Goal: Task Accomplishment & Management: Use online tool/utility

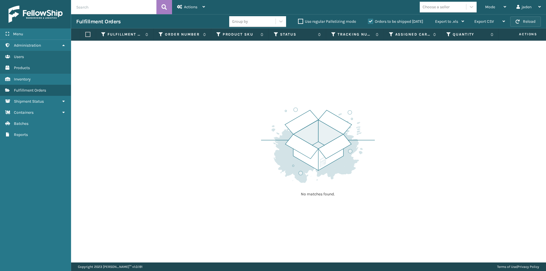
click at [523, 19] on button "Reload" at bounding box center [525, 21] width 31 height 10
click at [500, 7] on div "Mode" at bounding box center [495, 7] width 21 height 14
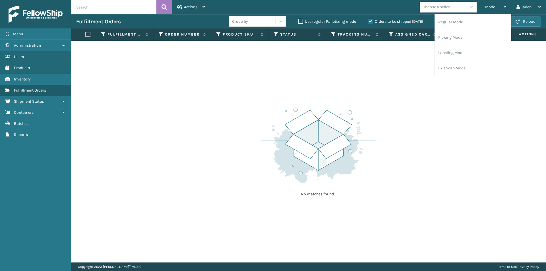
click at [372, 20] on label "Orders to be shipped [DATE]" at bounding box center [395, 21] width 55 height 5
click at [368, 20] on input "Orders to be shipped [DATE]" at bounding box center [368, 20] width 0 height 4
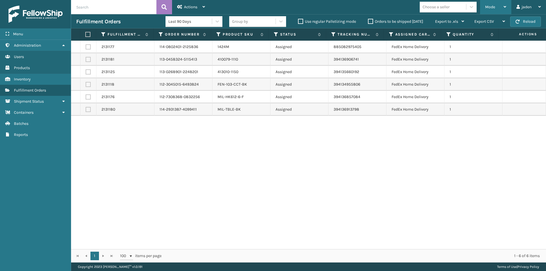
click at [498, 6] on div "Mode" at bounding box center [495, 7] width 21 height 14
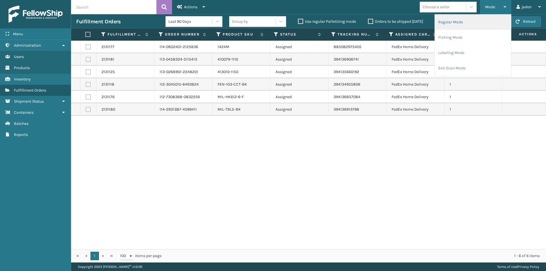
click at [462, 21] on li "Regular Mode" at bounding box center [473, 22] width 76 height 15
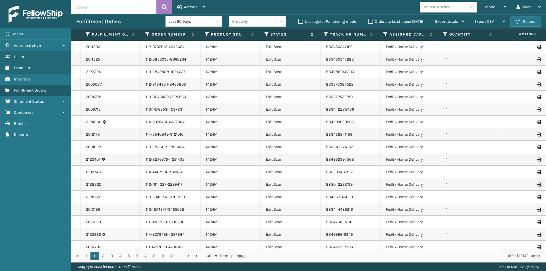
click at [266, 33] on icon at bounding box center [267, 34] width 5 height 5
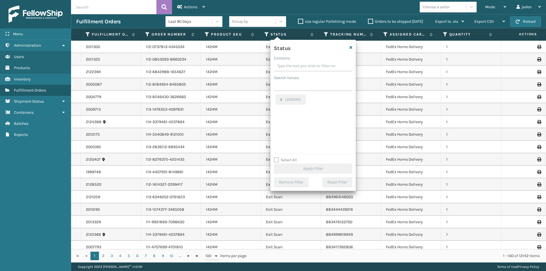
drag, startPoint x: 322, startPoint y: 64, endPoint x: 298, endPoint y: 65, distance: 23.6
click at [298, 65] on input "Contains" at bounding box center [313, 66] width 78 height 10
click at [284, 120] on label "Picking" at bounding box center [286, 120] width 20 height 5
click at [276, 120] on input "Picking" at bounding box center [276, 119] width 0 height 4
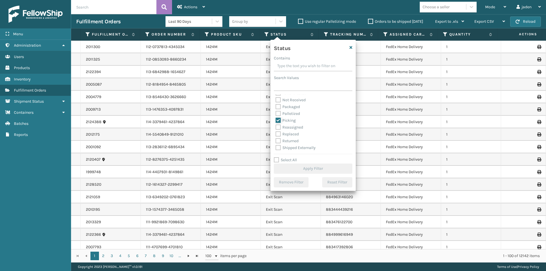
checkbox input "true"
click at [295, 165] on button "Apply Filter" at bounding box center [313, 169] width 78 height 10
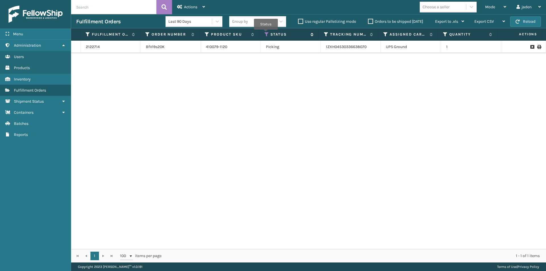
click at [266, 34] on icon at bounding box center [267, 34] width 5 height 5
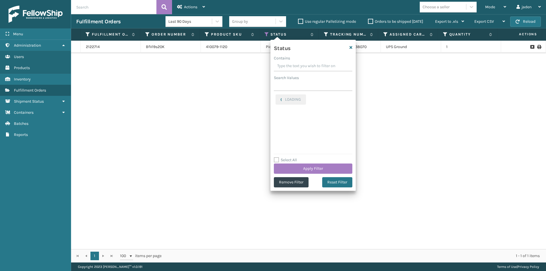
drag, startPoint x: 321, startPoint y: 68, endPoint x: 303, endPoint y: 67, distance: 17.4
click at [303, 67] on input "Contains" at bounding box center [313, 66] width 78 height 10
click at [279, 98] on label "Picking" at bounding box center [286, 97] width 20 height 5
click at [276, 98] on input "Picking" at bounding box center [276, 96] width 0 height 4
checkbox input "false"
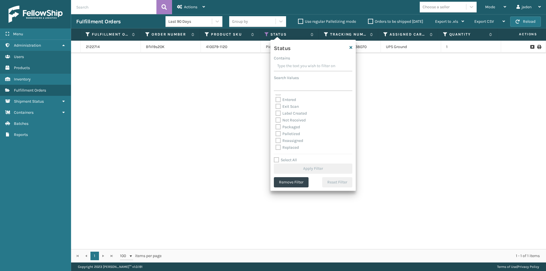
scroll to position [28, 0]
click at [279, 122] on label "Palletized" at bounding box center [288, 123] width 24 height 5
click at [276, 122] on input "Palletized" at bounding box center [276, 123] width 0 height 4
checkbox input "true"
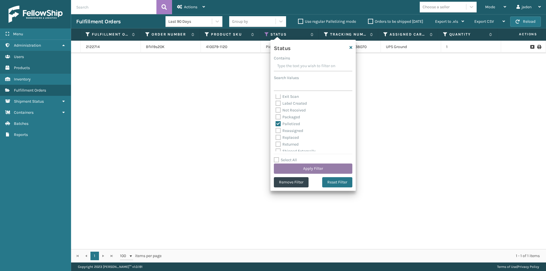
click at [306, 170] on button "Apply Filter" at bounding box center [313, 169] width 78 height 10
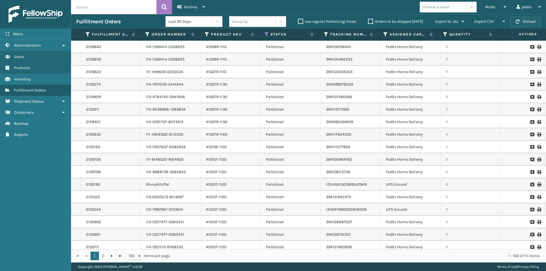
click at [518, 21] on span "button" at bounding box center [518, 22] width 4 height 4
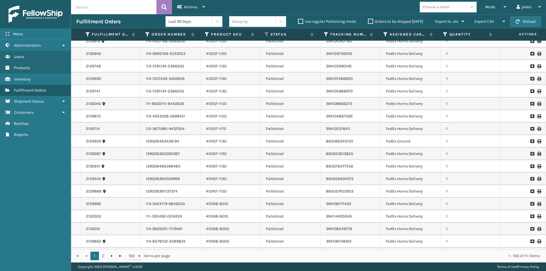
scroll to position [114, 0]
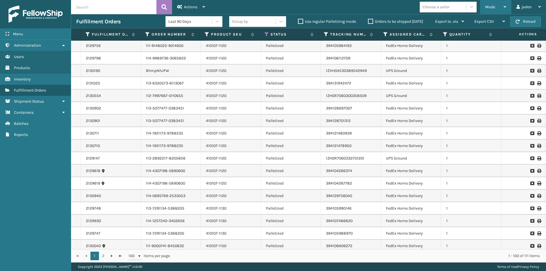
click at [491, 4] on div "Mode" at bounding box center [495, 7] width 21 height 14
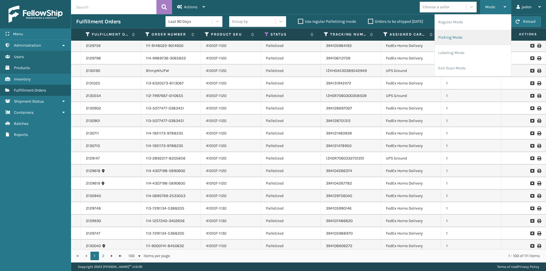
click at [453, 38] on li "Picking Mode" at bounding box center [473, 37] width 76 height 15
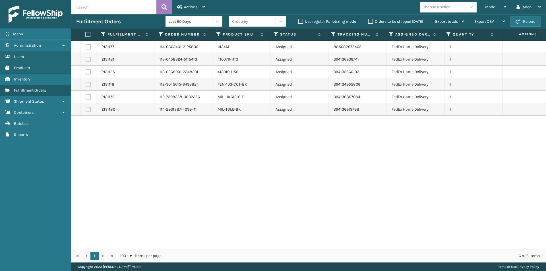
click at [369, 22] on label "Orders to be shipped [DATE]" at bounding box center [395, 21] width 55 height 5
click at [368, 22] on input "Orders to be shipped [DATE]" at bounding box center [368, 20] width 0 height 4
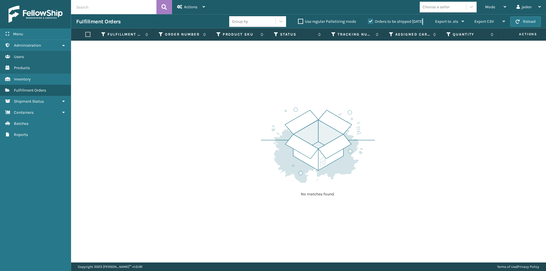
click at [369, 22] on label "Orders to be shipped [DATE]" at bounding box center [395, 21] width 55 height 5
click at [368, 22] on input "Orders to be shipped [DATE]" at bounding box center [368, 20] width 0 height 4
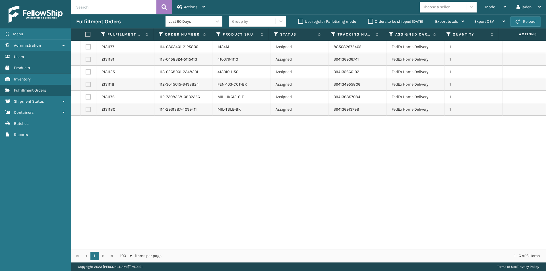
click at [369, 22] on label "Orders to be shipped [DATE]" at bounding box center [395, 21] width 55 height 5
click at [368, 22] on input "Orders to be shipped [DATE]" at bounding box center [368, 20] width 0 height 4
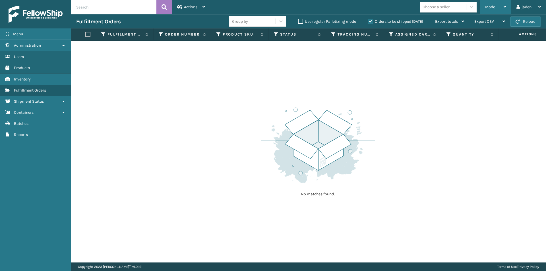
click at [505, 4] on div "Mode" at bounding box center [495, 7] width 21 height 14
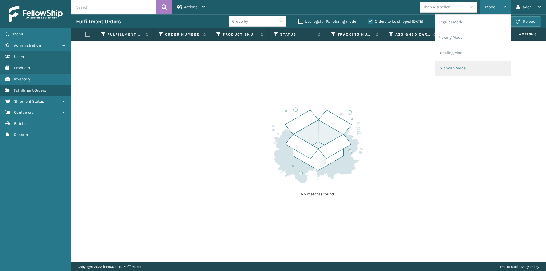
click at [467, 71] on li "Exit Scan Mode" at bounding box center [473, 68] width 76 height 15
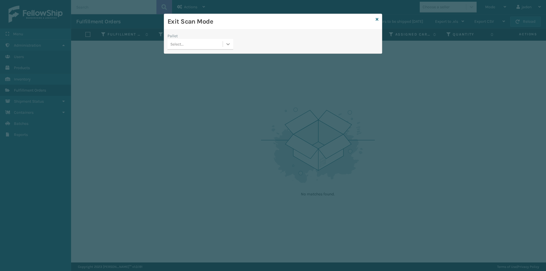
click at [231, 41] on div at bounding box center [228, 44] width 10 height 10
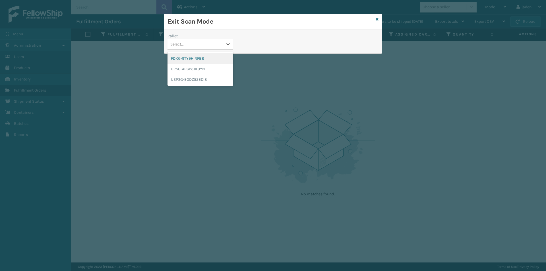
click at [191, 58] on div "FDXG-9TY9HIRFB8" at bounding box center [201, 58] width 66 height 11
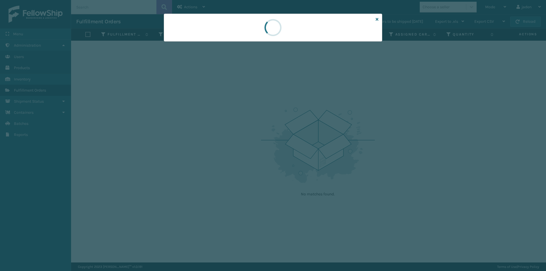
drag, startPoint x: 328, startPoint y: 25, endPoint x: 256, endPoint y: 29, distance: 72.7
click at [256, 29] on div at bounding box center [273, 28] width 218 height 28
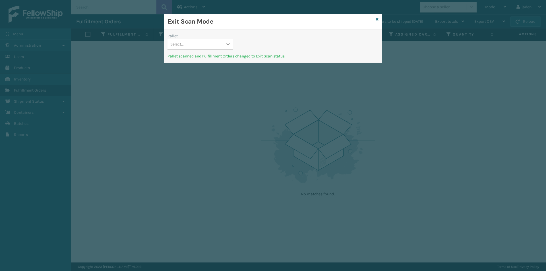
click at [225, 44] on div at bounding box center [228, 44] width 10 height 10
click at [208, 60] on div "UPSG-AP6P3JK0YN" at bounding box center [201, 58] width 66 height 11
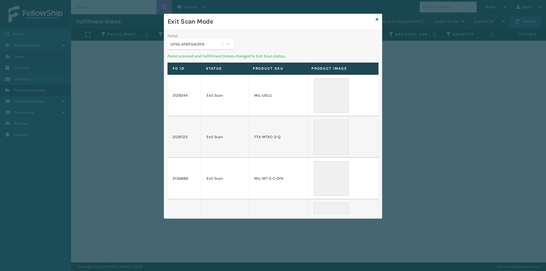
click at [190, 35] on div "Pallet" at bounding box center [201, 36] width 66 height 6
drag, startPoint x: 291, startPoint y: 32, endPoint x: 225, endPoint y: 22, distance: 66.6
click at [225, 22] on h3 "Exit Scan Mode" at bounding box center [271, 21] width 206 height 9
click at [228, 44] on icon at bounding box center [228, 44] width 6 height 6
click at [208, 63] on div "USPSG-EGDZ52EDI8" at bounding box center [201, 58] width 66 height 11
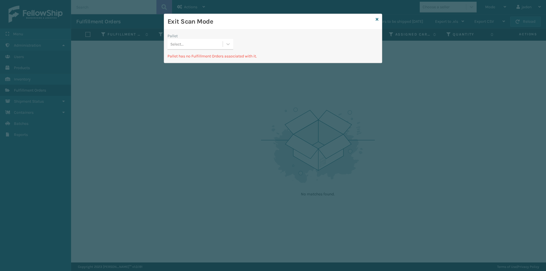
drag, startPoint x: 296, startPoint y: 27, endPoint x: 215, endPoint y: 41, distance: 81.7
click at [214, 30] on div "Exit Scan Mode Pallet Select... Pallet has no Fulfillment Orders associated wit…" at bounding box center [273, 38] width 218 height 49
click at [224, 45] on div at bounding box center [228, 44] width 10 height 10
click at [214, 58] on div "USPSG-EGDZ52EDI8" at bounding box center [201, 58] width 66 height 11
click at [374, 19] on div "Exit Scan Mode" at bounding box center [273, 22] width 218 height 16
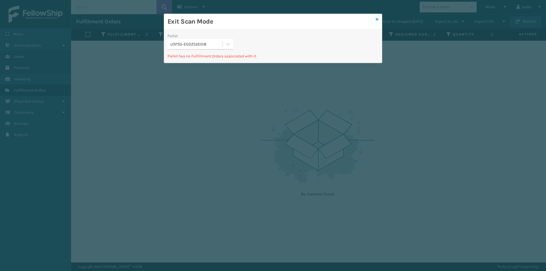
click at [377, 20] on icon at bounding box center [377, 19] width 3 height 4
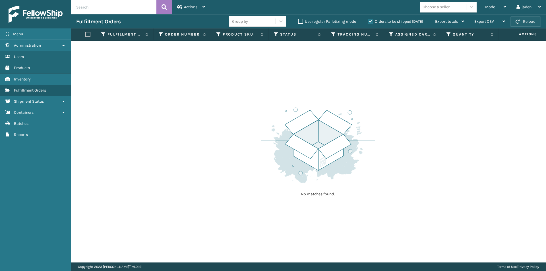
click at [539, 21] on button "Reload" at bounding box center [525, 21] width 31 height 10
click at [491, 7] on span "Mode" at bounding box center [490, 7] width 10 height 5
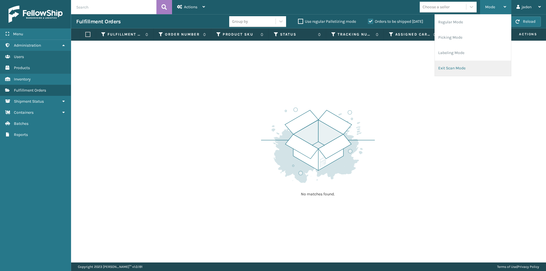
click at [459, 64] on li "Exit Scan Mode" at bounding box center [473, 68] width 76 height 15
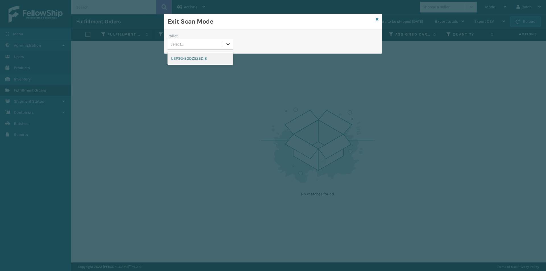
click at [223, 45] on div at bounding box center [228, 44] width 10 height 10
click at [195, 61] on div "USPSG-EGDZ52EDI8" at bounding box center [201, 58] width 66 height 11
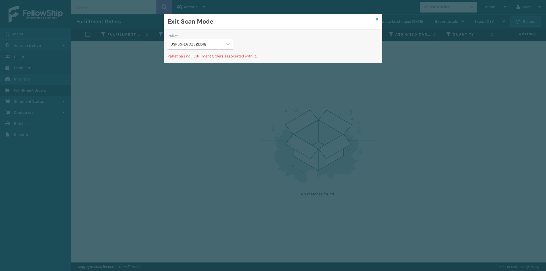
click at [377, 20] on icon at bounding box center [377, 19] width 3 height 4
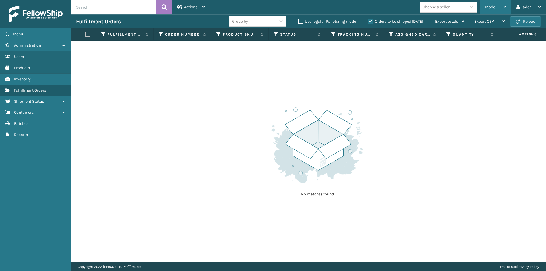
click at [497, 14] on div "Mode" at bounding box center [495, 7] width 21 height 14
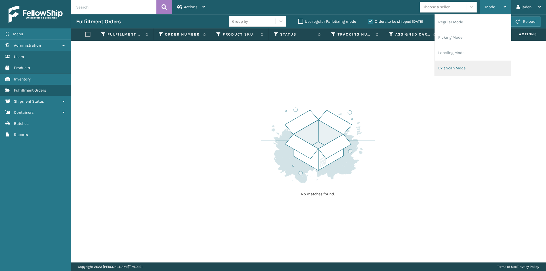
click at [466, 63] on li "Exit Scan Mode" at bounding box center [473, 68] width 76 height 15
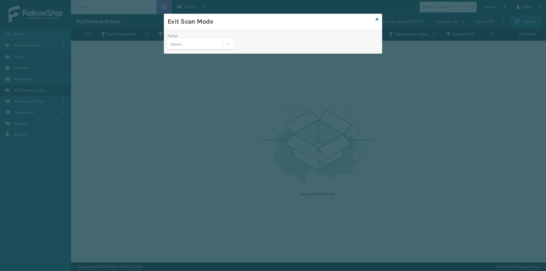
drag, startPoint x: 227, startPoint y: 43, endPoint x: 219, endPoint y: 49, distance: 10.6
click at [226, 43] on icon at bounding box center [228, 44] width 6 height 6
click at [198, 57] on div "USPSG-EGDZ52EDI8" at bounding box center [201, 58] width 66 height 11
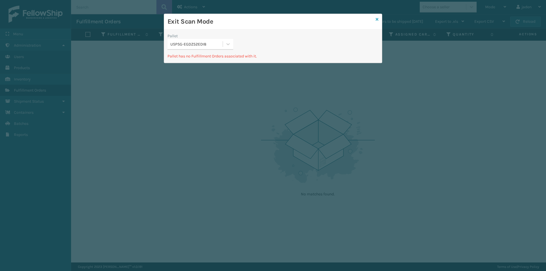
click at [377, 18] on icon at bounding box center [377, 19] width 3 height 4
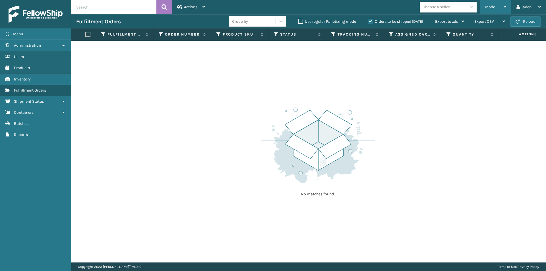
click at [494, 7] on span "Mode" at bounding box center [490, 7] width 10 height 5
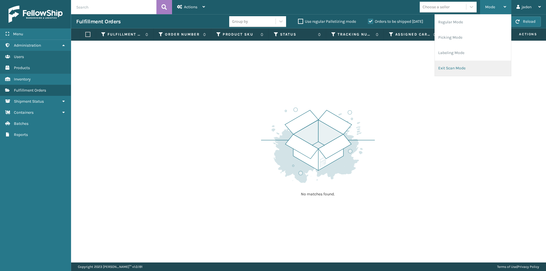
click at [455, 67] on li "Exit Scan Mode" at bounding box center [473, 68] width 76 height 15
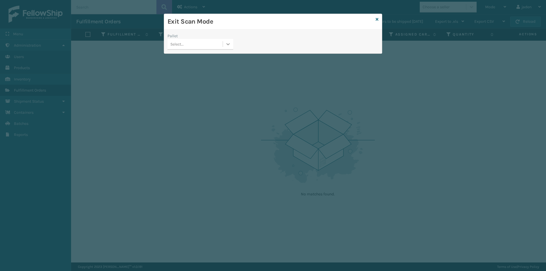
click at [228, 44] on icon at bounding box center [228, 44] width 3 height 2
click at [210, 59] on div "USPSG-EGDZ52EDI8" at bounding box center [201, 58] width 66 height 11
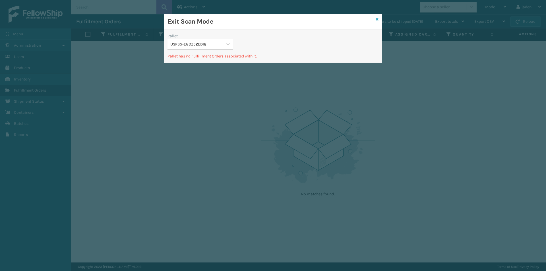
click at [377, 18] on icon at bounding box center [377, 19] width 3 height 4
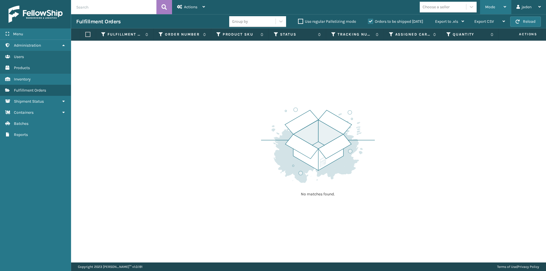
click at [493, 10] on div "Mode" at bounding box center [495, 7] width 21 height 14
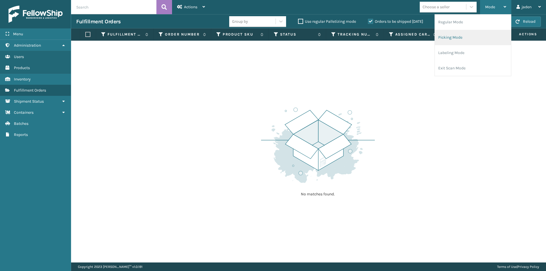
click at [478, 36] on li "Picking Mode" at bounding box center [473, 37] width 76 height 15
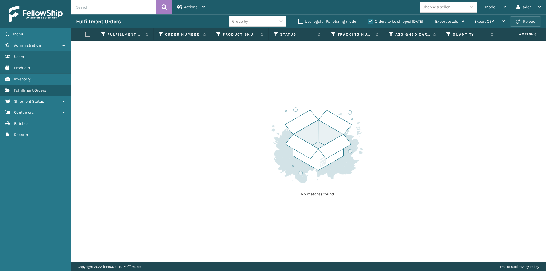
click at [528, 22] on button "Reload" at bounding box center [525, 21] width 31 height 10
drag, startPoint x: 328, startPoint y: 73, endPoint x: 140, endPoint y: 65, distance: 187.9
click at [150, 88] on div "No matches found." at bounding box center [308, 152] width 475 height 222
click at [524, 20] on button "Reload" at bounding box center [525, 21] width 31 height 10
click at [497, 9] on div "Mode" at bounding box center [495, 7] width 21 height 14
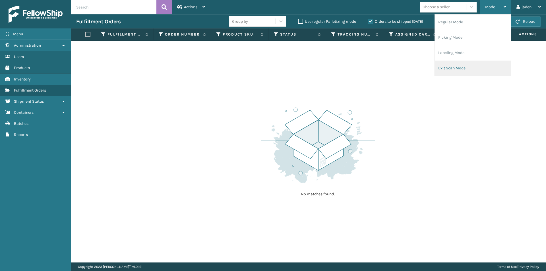
click at [478, 63] on li "Exit Scan Mode" at bounding box center [473, 68] width 76 height 15
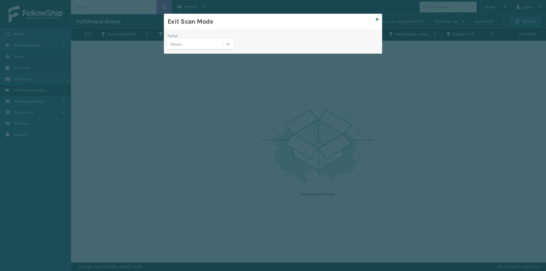
click at [224, 46] on div at bounding box center [228, 44] width 10 height 10
click at [213, 57] on div "USPSG-EGDZ52EDI8" at bounding box center [201, 58] width 66 height 11
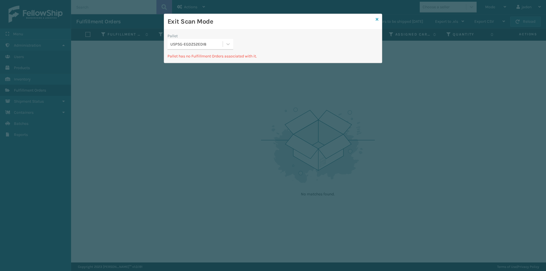
click at [376, 20] on icon at bounding box center [377, 19] width 3 height 4
